Goal: Task Accomplishment & Management: Use online tool/utility

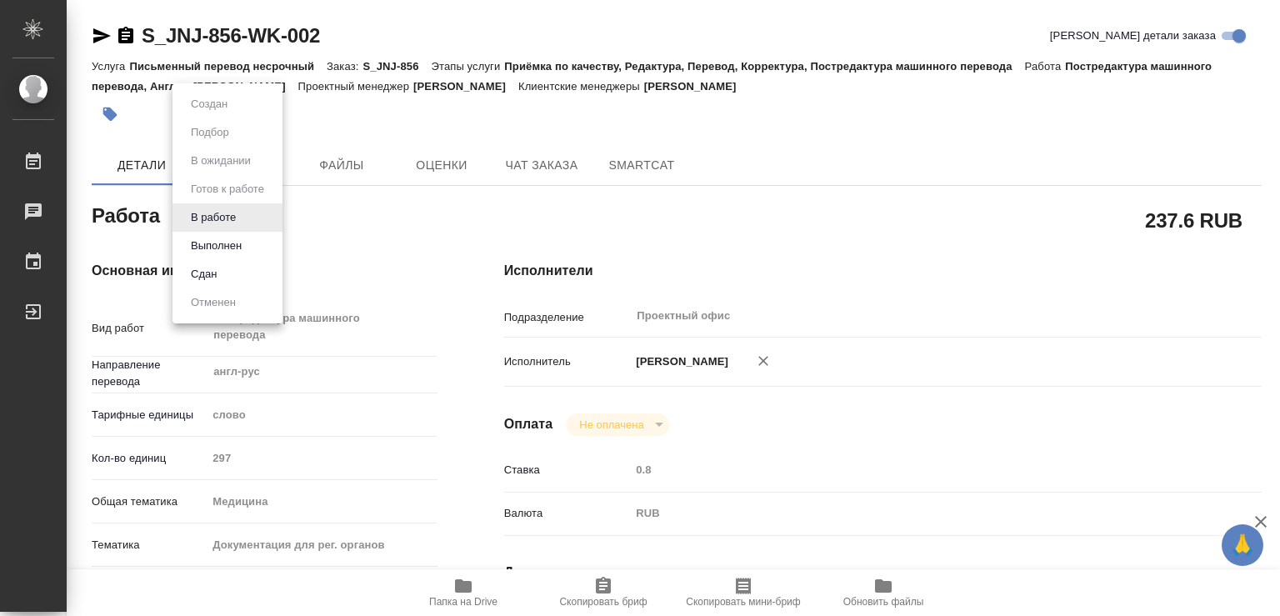
click at [242, 215] on body "🙏 .cls-1 fill:#fff; AWATERA Chechilova Mariia Работы 0 Чаты График Выйти S_JNJ-…" at bounding box center [640, 308] width 1280 height 616
click at [219, 252] on button "Выполнен" at bounding box center [216, 246] width 61 height 18
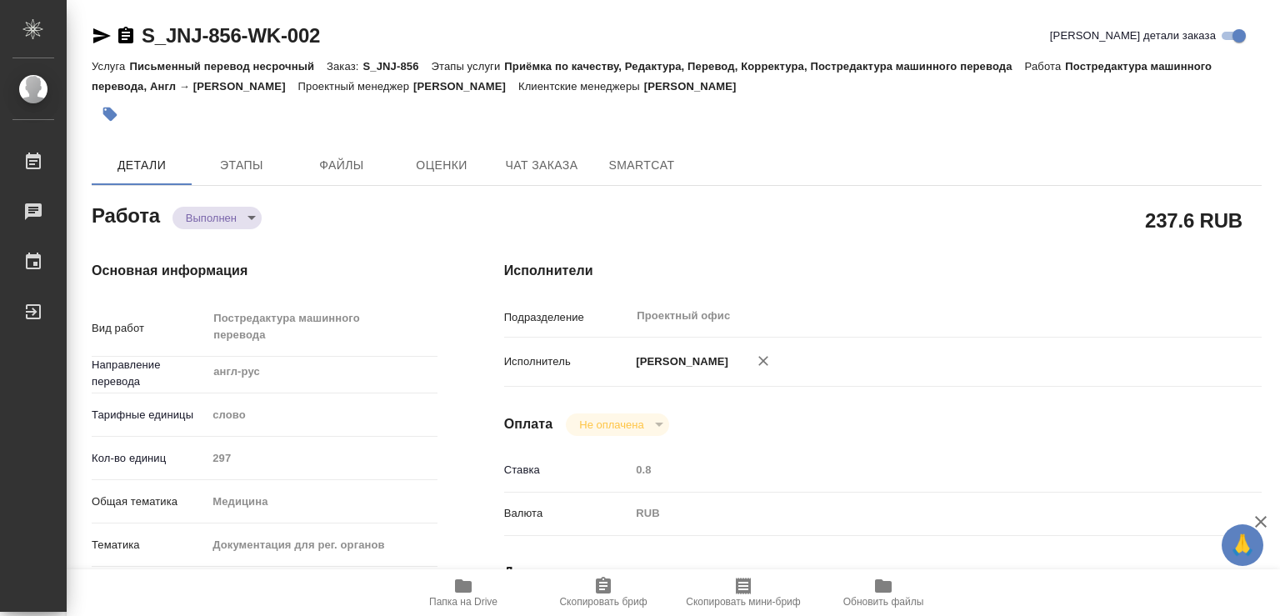
type textarea "x"
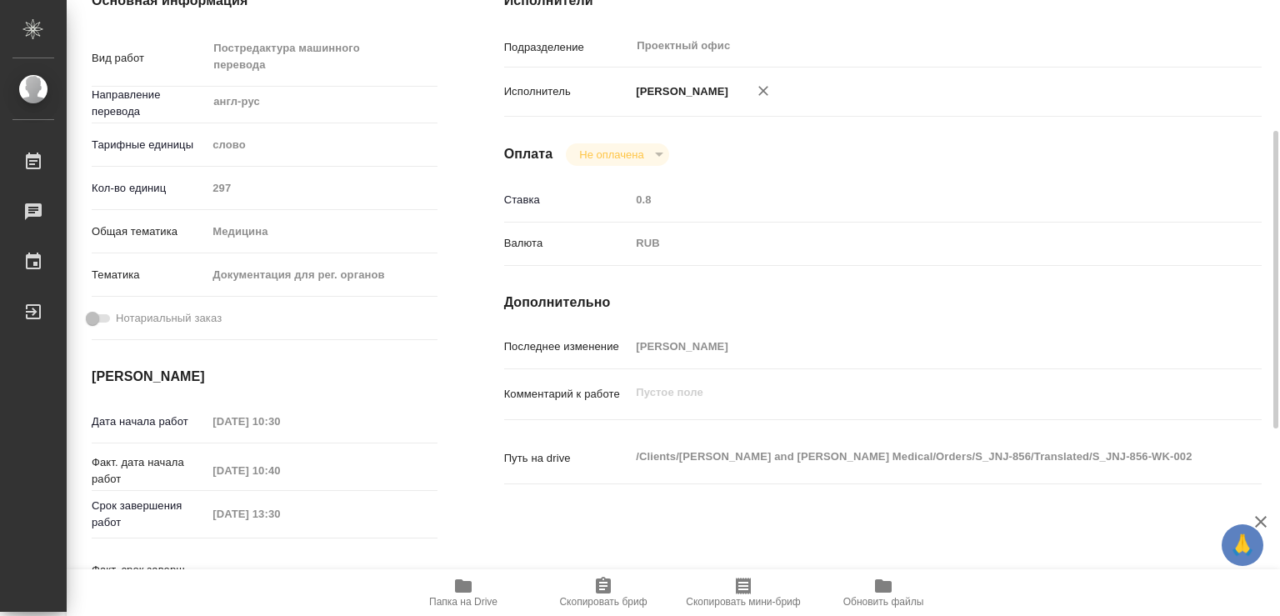
type textarea "x"
